Goal: Navigation & Orientation: Find specific page/section

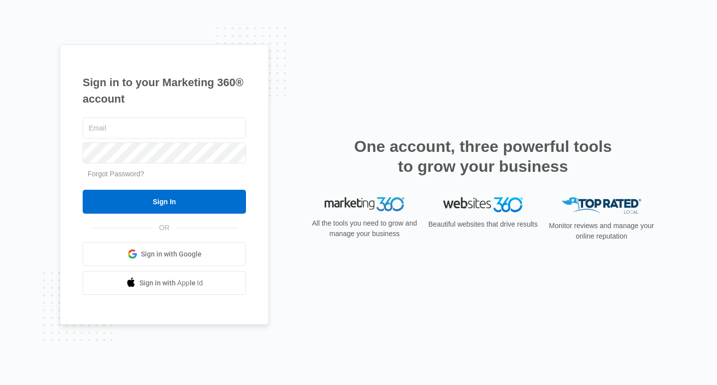
type input "[PERSON_NAME][EMAIL_ADDRESS][DOMAIN_NAME]"
click at [211, 195] on input "Sign In" at bounding box center [164, 202] width 163 height 24
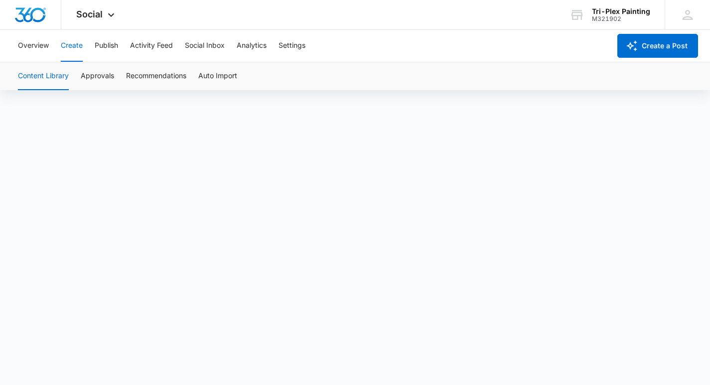
click at [112, 16] on icon at bounding box center [111, 15] width 12 height 12
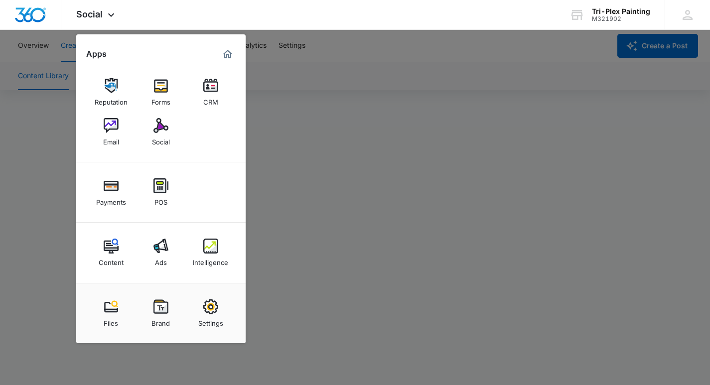
click at [162, 18] on div "Social Apps Reputation Forms CRM Email Social Payments POS Content Ads Intellig…" at bounding box center [355, 15] width 710 height 30
click at [296, 26] on div "Social Apps Reputation Forms CRM Email Social Payments POS Content Ads Intellig…" at bounding box center [355, 15] width 710 height 30
click at [158, 243] on img at bounding box center [160, 246] width 15 height 15
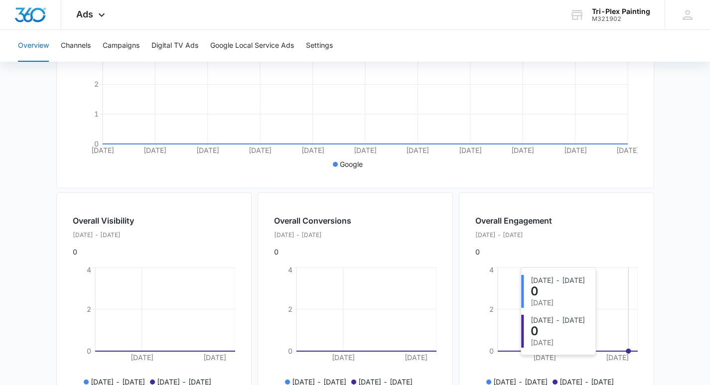
scroll to position [235, 0]
click at [253, 46] on button "Google Local Service Ads" at bounding box center [252, 46] width 84 height 32
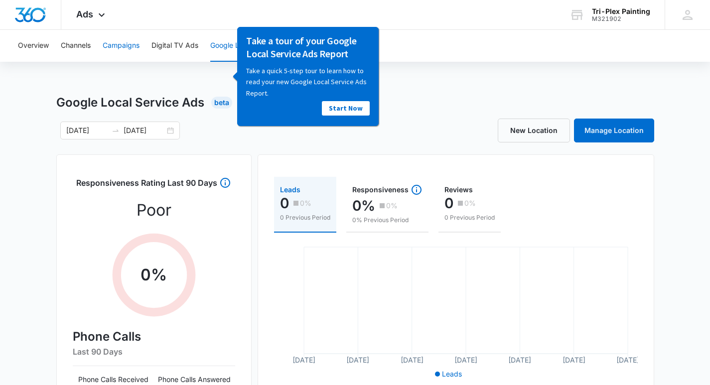
click at [123, 49] on button "Campaigns" at bounding box center [121, 46] width 37 height 32
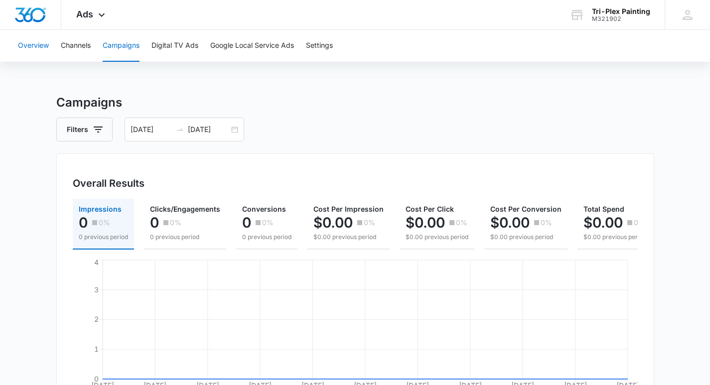
click at [36, 49] on button "Overview" at bounding box center [33, 46] width 31 height 32
click at [106, 15] on icon at bounding box center [102, 15] width 12 height 12
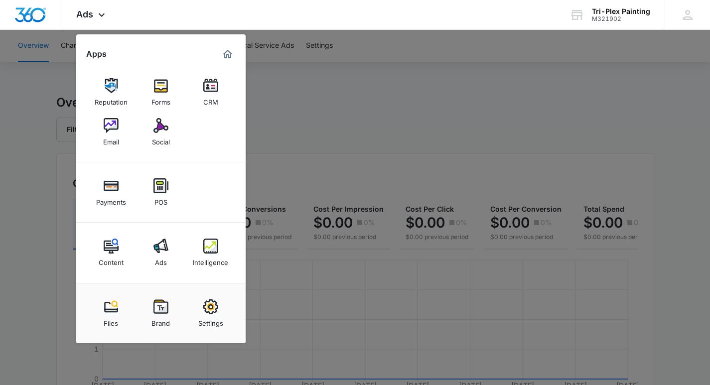
click at [158, 129] on img at bounding box center [160, 125] width 15 height 15
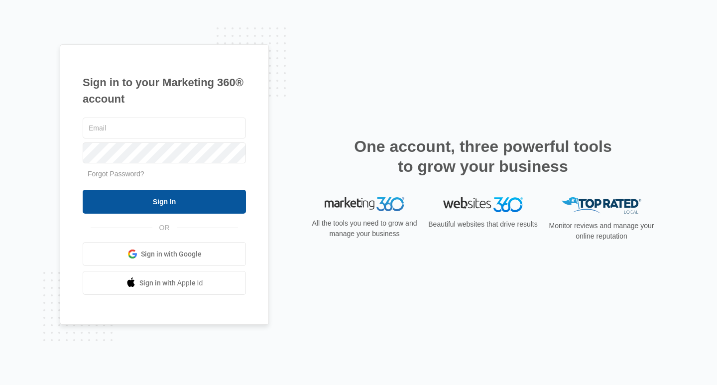
type input "[PERSON_NAME][EMAIL_ADDRESS][DOMAIN_NAME]"
click at [218, 198] on input "Sign In" at bounding box center [164, 202] width 163 height 24
